Goal: Task Accomplishment & Management: Manage account settings

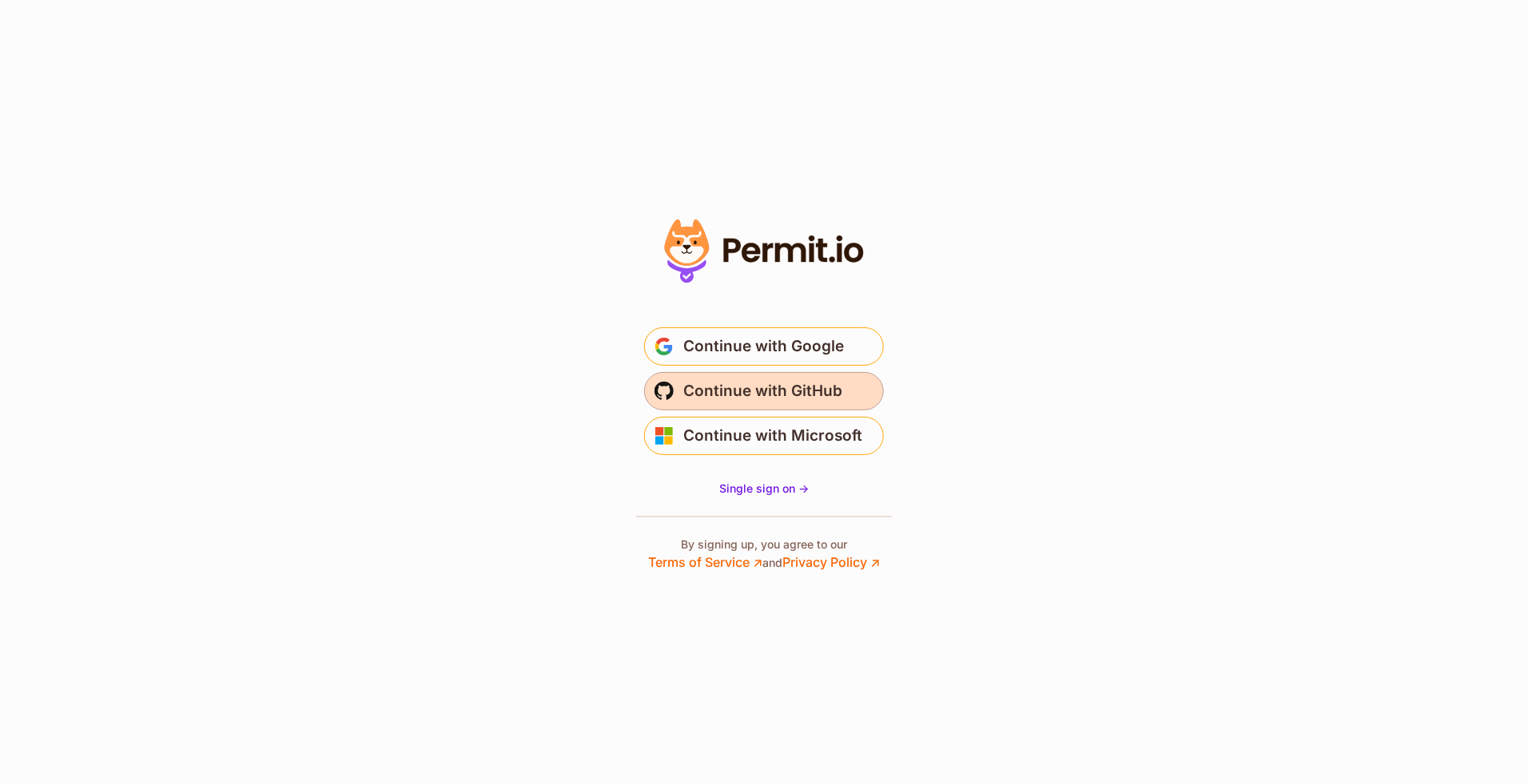
click at [802, 392] on span "Continue with GitHub" at bounding box center [763, 391] width 159 height 26
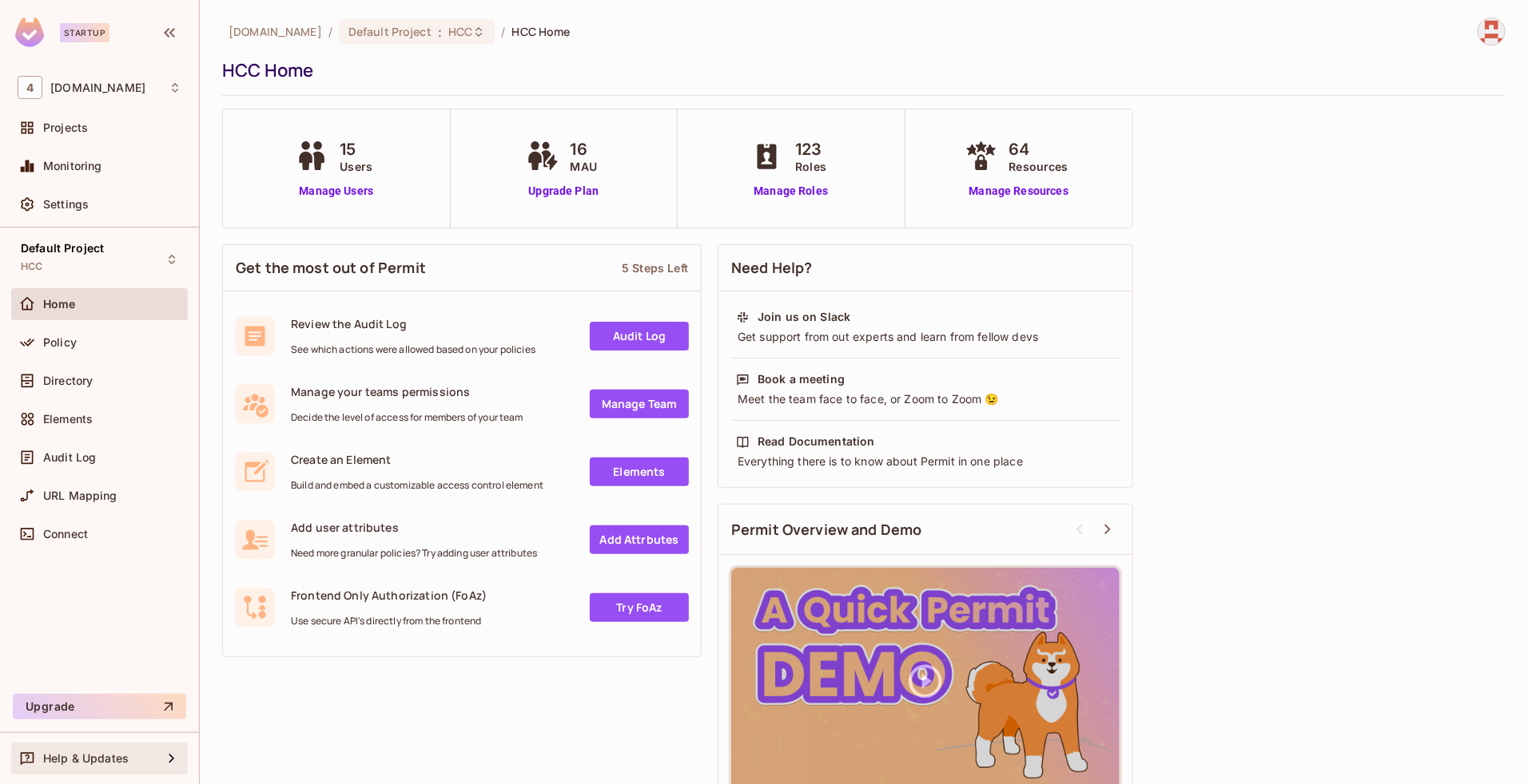
click at [102, 763] on span "Help & Updates" at bounding box center [85, 758] width 85 height 12
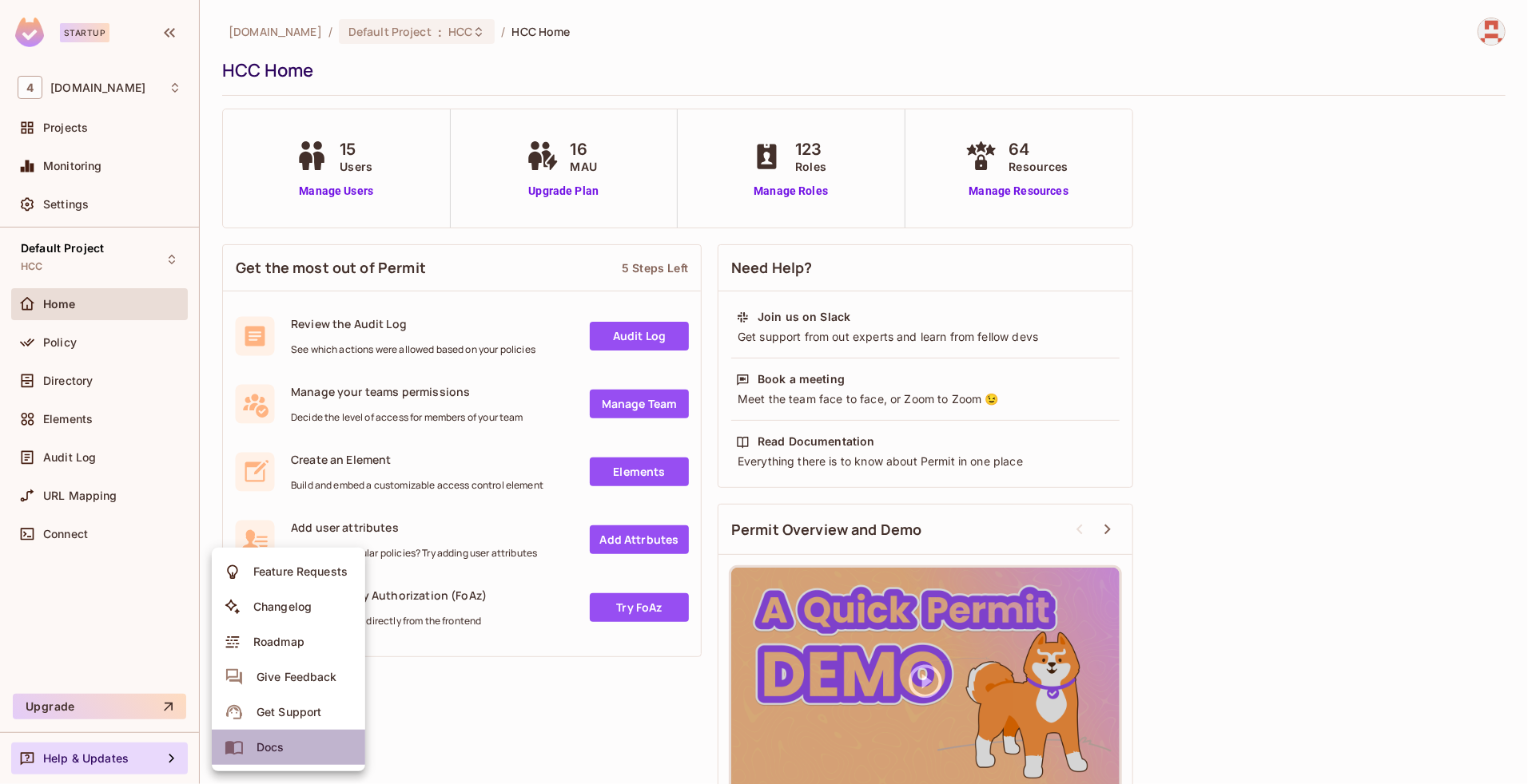
click at [292, 740] on li "Docs" at bounding box center [288, 748] width 153 height 35
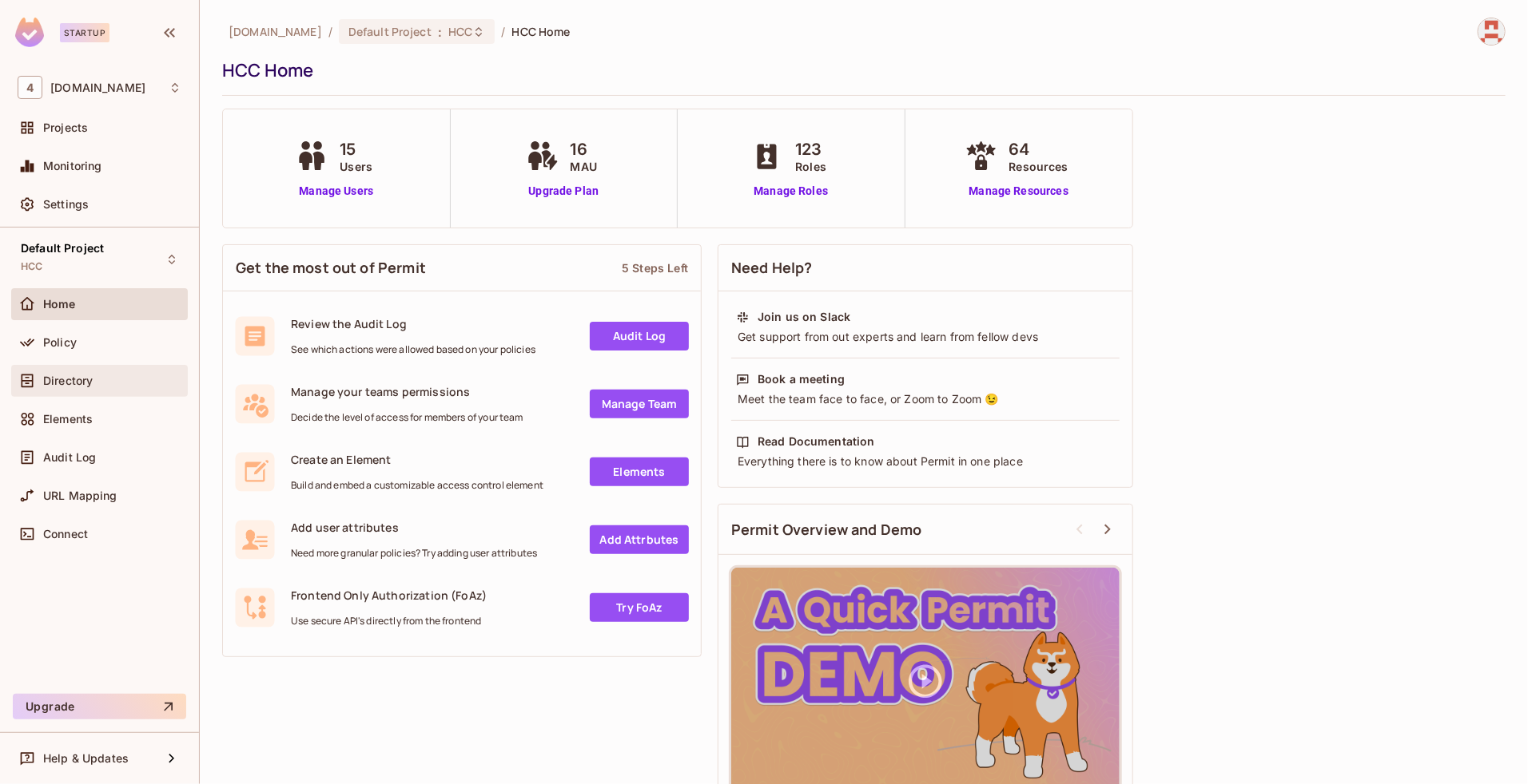
click at [60, 380] on span "Directory" at bounding box center [68, 381] width 50 height 12
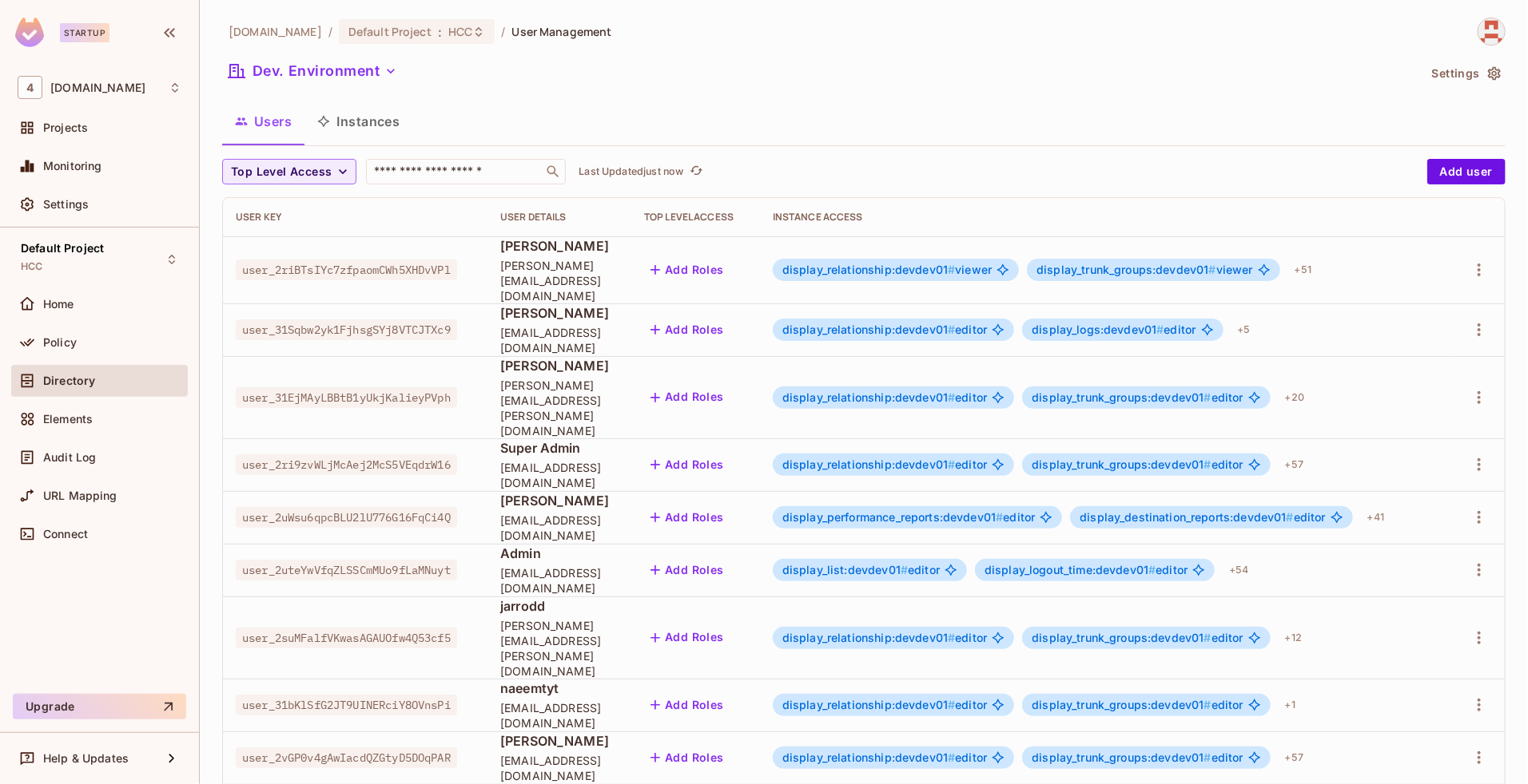
click at [355, 264] on span "user_2riBTsIYc7zfpaomCWh5XHDvVPl" at bounding box center [346, 270] width 221 height 21
copy span "user_2riBTsIYc7zfpaomCWh5XHDvVPl"
click at [1242, 162] on div "Top Level Access ​ Last Updated 5 minutes ago" at bounding box center [820, 171] width 1197 height 26
click at [1469, 261] on icon "button" at bounding box center [1478, 270] width 19 height 19
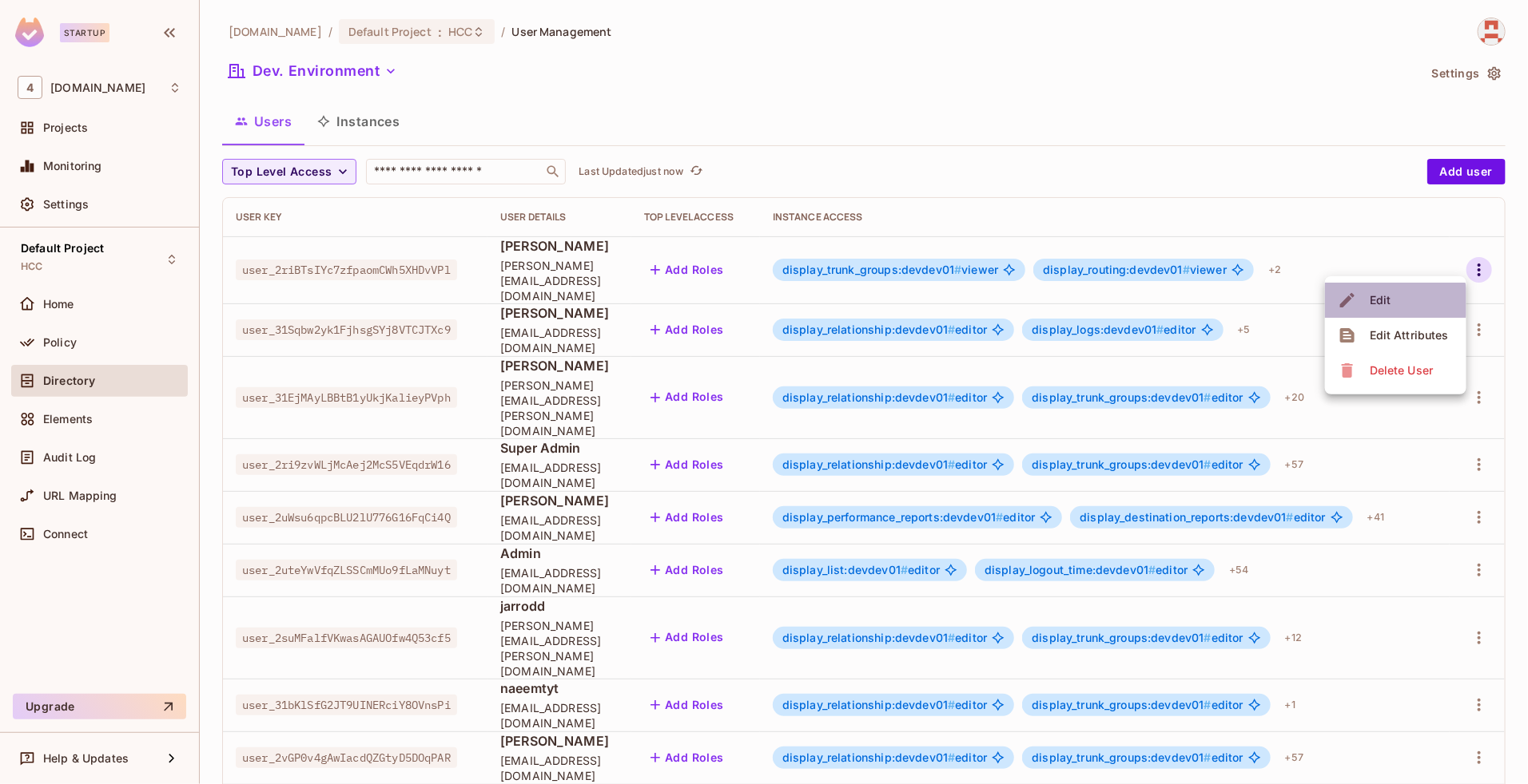
click at [1391, 302] on span "Edit" at bounding box center [1381, 300] width 31 height 26
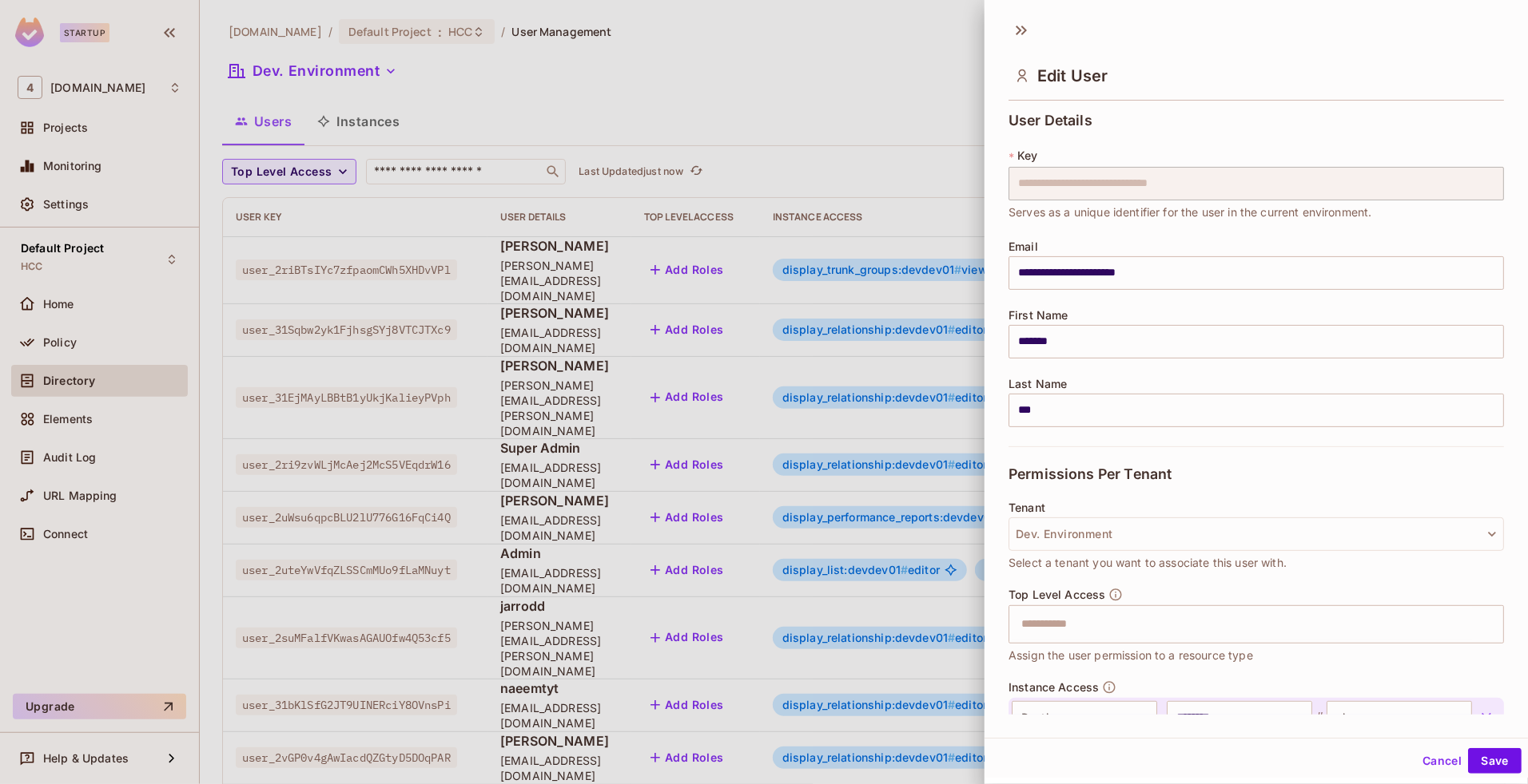
scroll to position [250, 0]
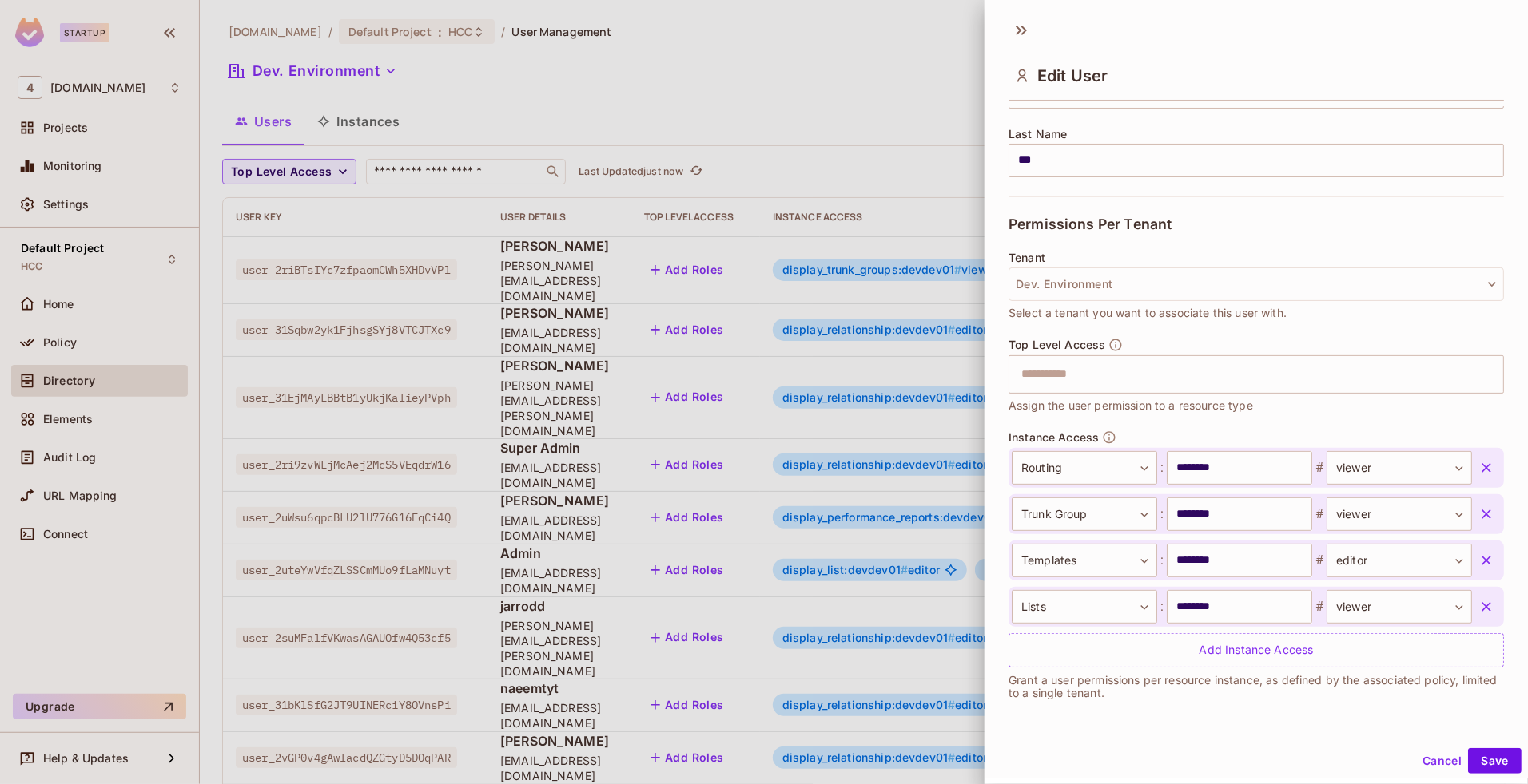
click at [1478, 468] on icon "button" at bounding box center [1486, 468] width 16 height 16
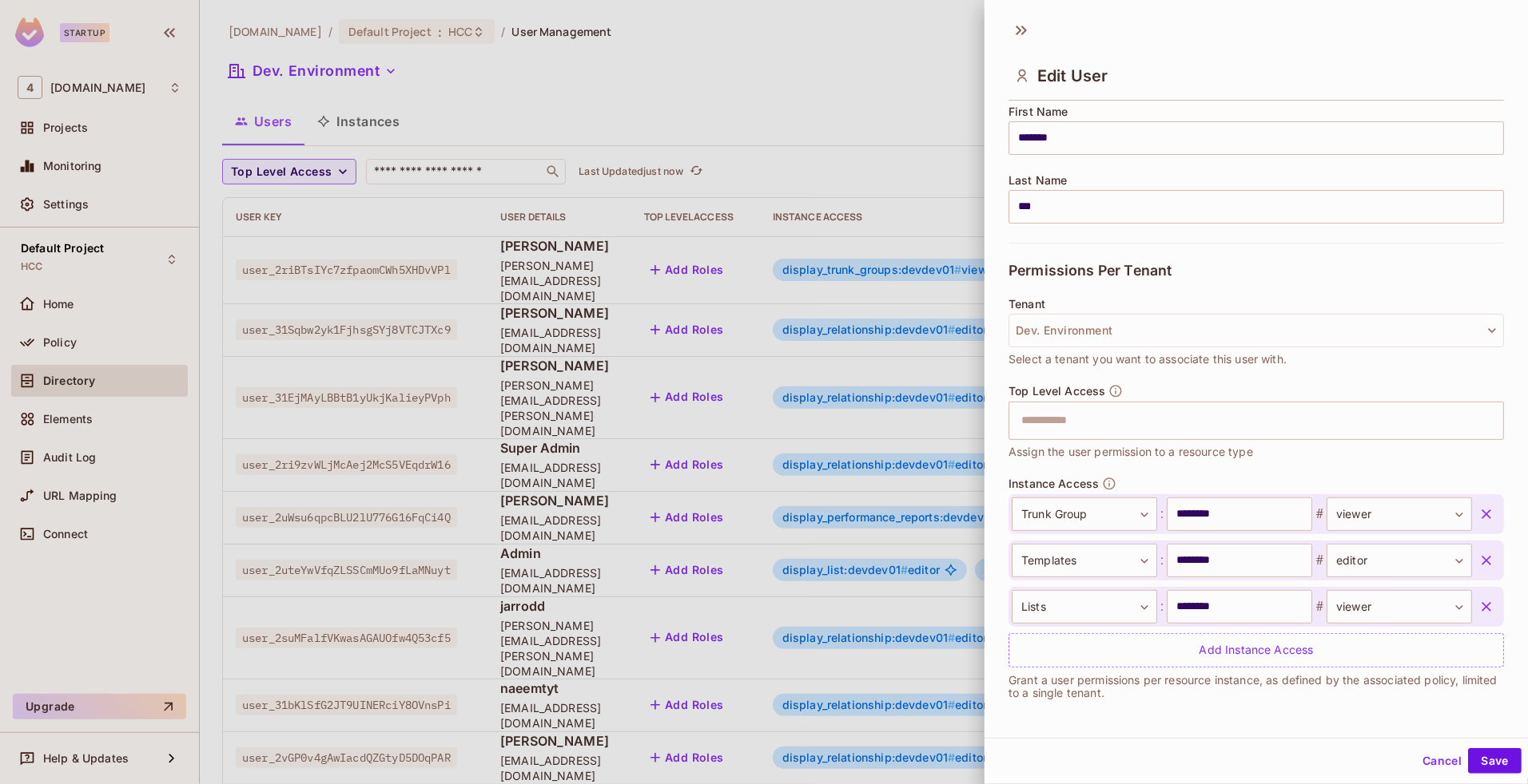
click at [1472, 509] on button "button" at bounding box center [1486, 514] width 29 height 29
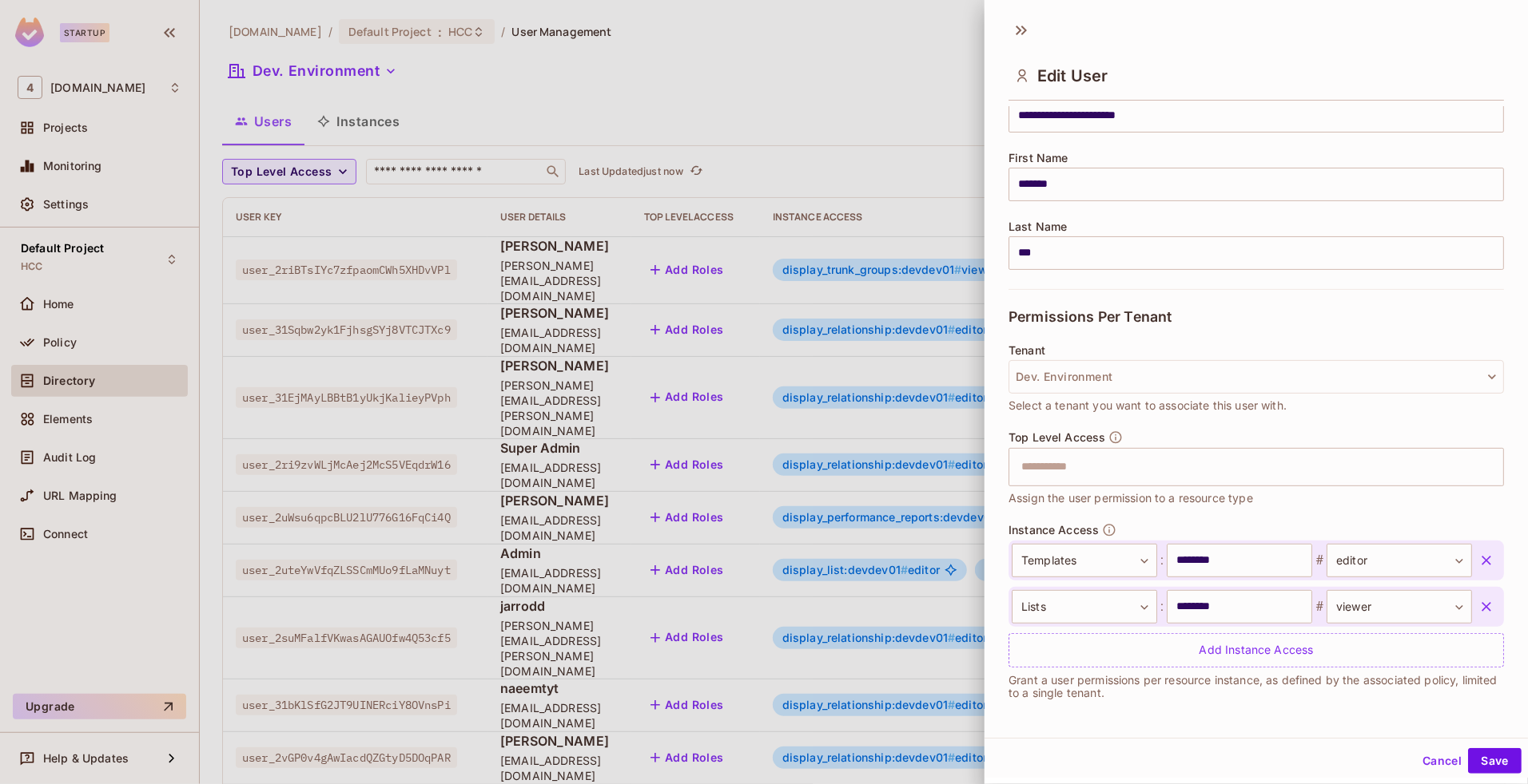
click at [1478, 560] on icon "button" at bounding box center [1486, 560] width 16 height 16
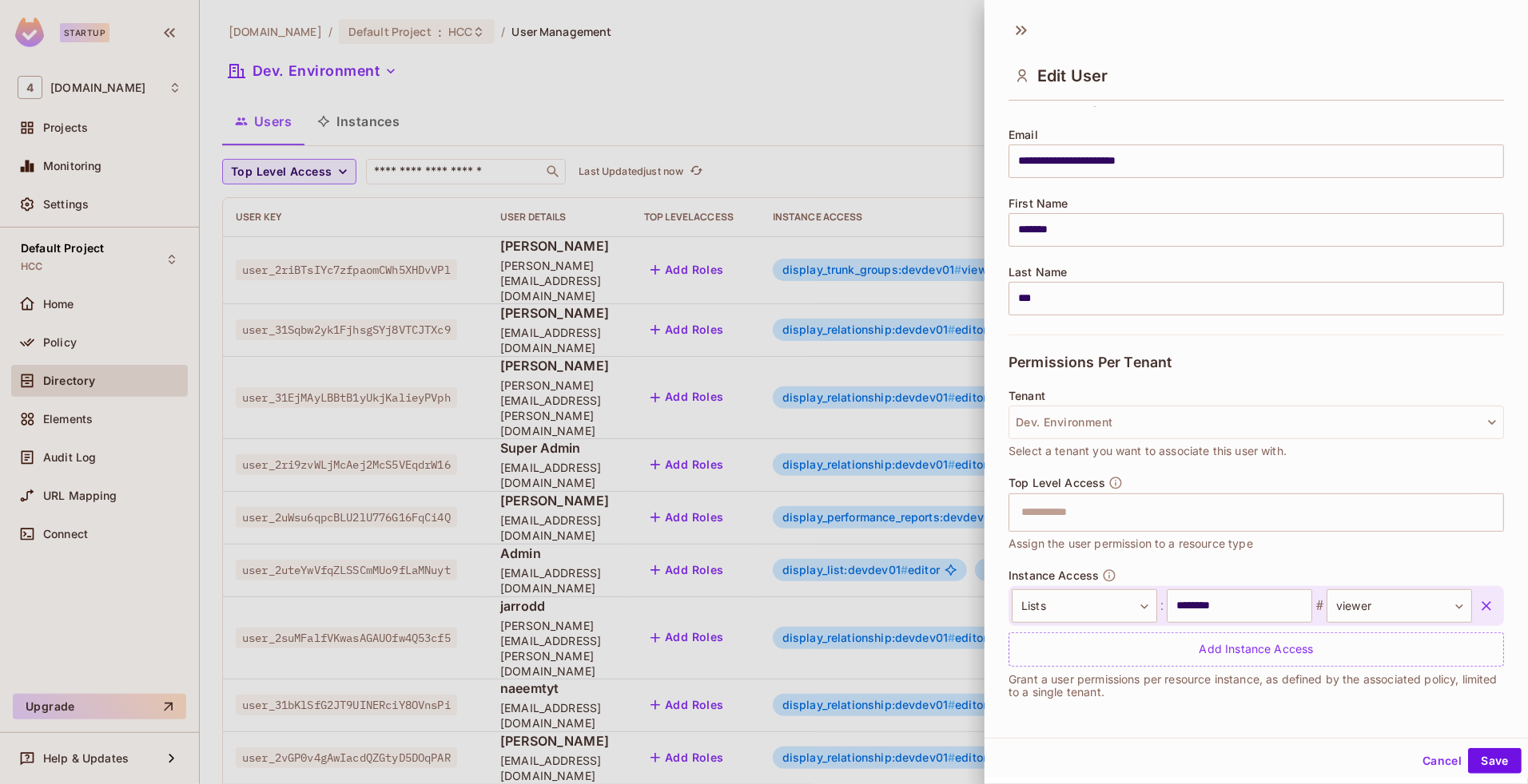
scroll to position [112, 0]
click at [1482, 604] on icon "button" at bounding box center [1487, 607] width 10 height 10
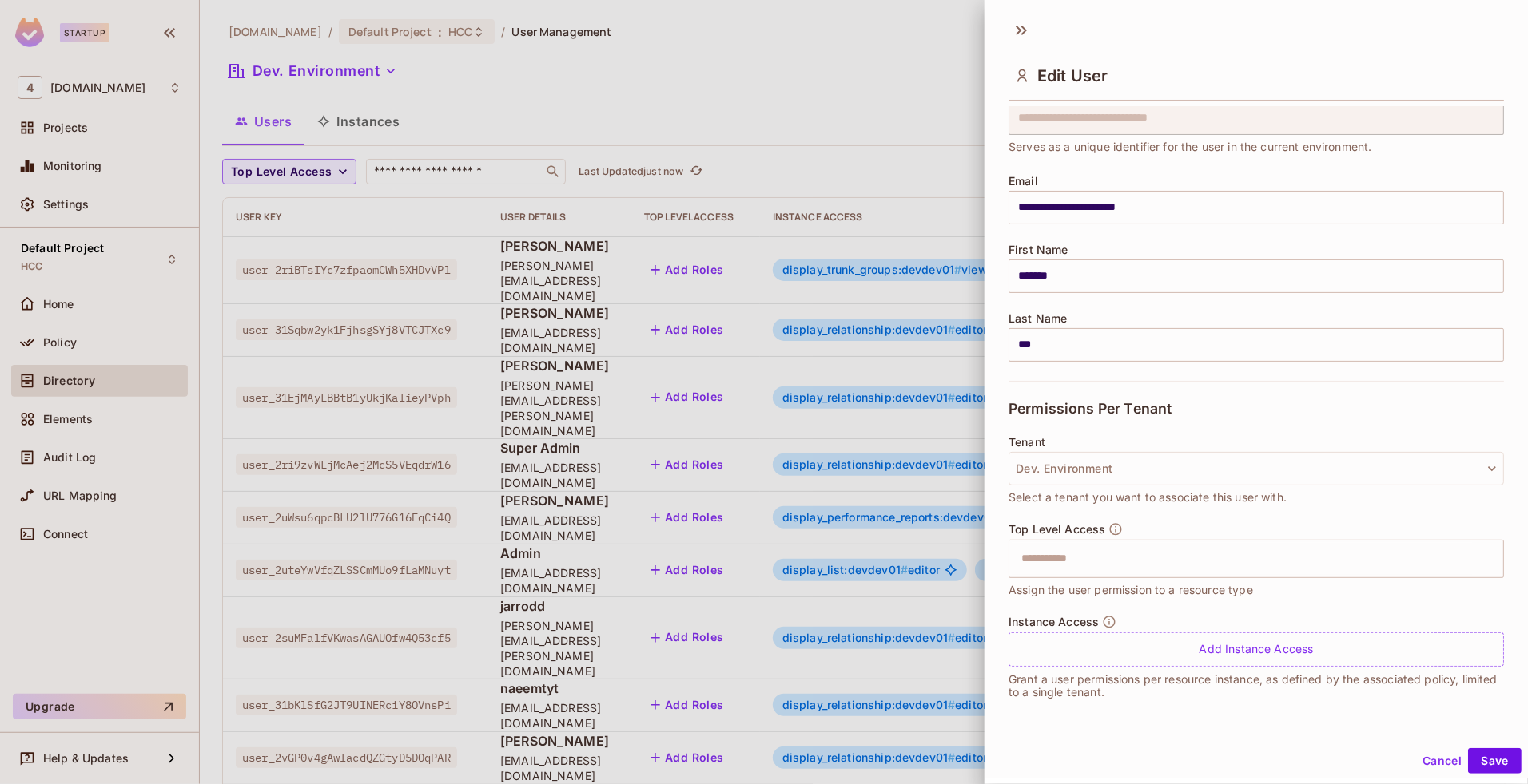
scroll to position [65, 0]
click at [1476, 761] on button "Save" at bounding box center [1494, 761] width 54 height 26
